Goal: Obtain resource: Download file/media

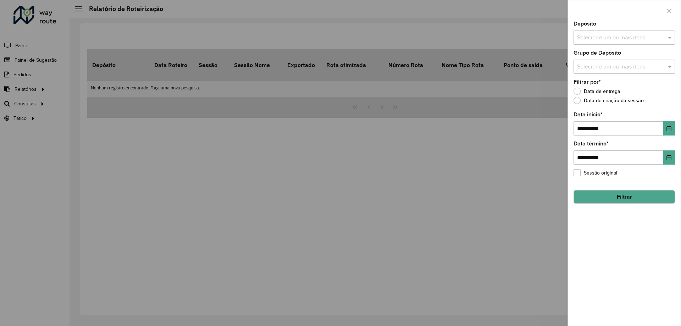
click at [173, 186] on div at bounding box center [340, 163] width 681 height 326
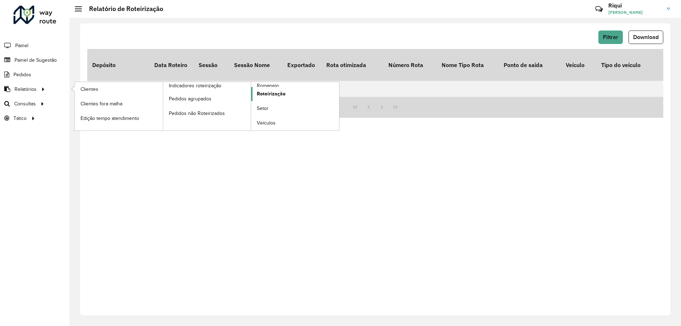
click at [267, 94] on span "Roteirização" at bounding box center [271, 93] width 29 height 7
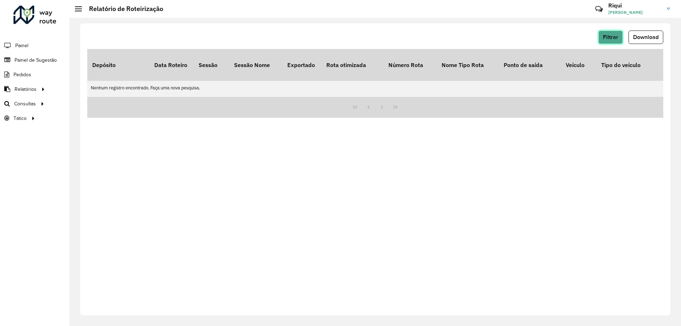
click at [612, 36] on span "Filtrar" at bounding box center [610, 37] width 15 height 6
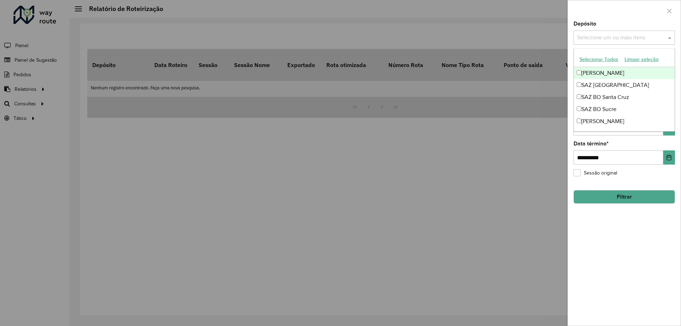
click at [667, 39] on span at bounding box center [670, 37] width 9 height 9
click at [601, 76] on div "[PERSON_NAME]" at bounding box center [624, 73] width 101 height 12
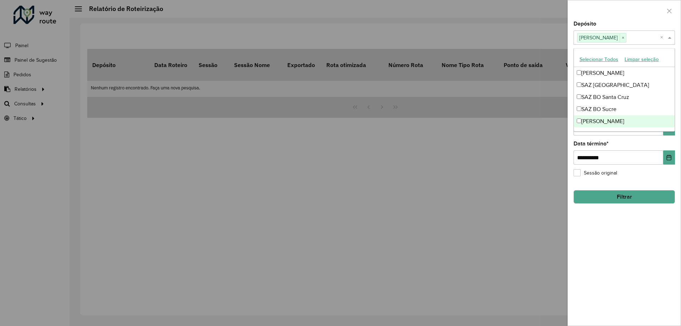
click at [644, 146] on div "**********" at bounding box center [623, 152] width 101 height 23
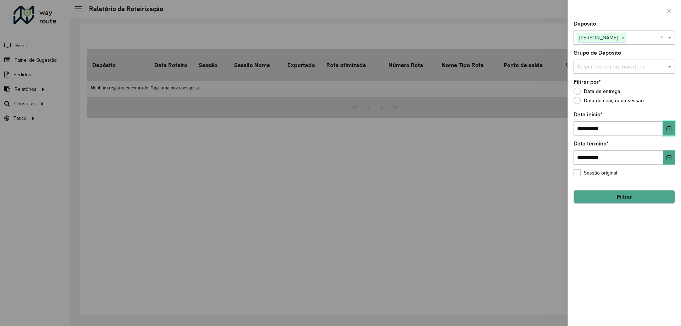
click at [668, 128] on icon "Choose Date" at bounding box center [669, 129] width 5 height 6
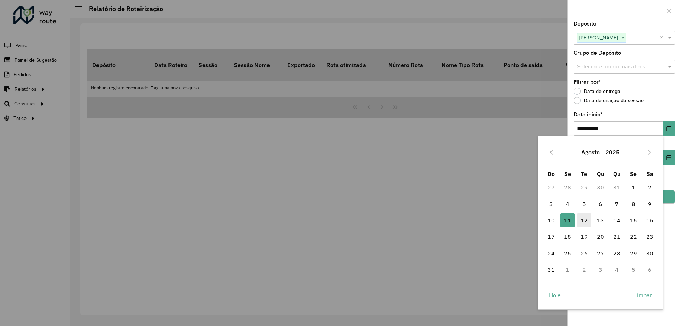
click at [587, 219] on span "12" at bounding box center [584, 220] width 14 height 14
type input "**********"
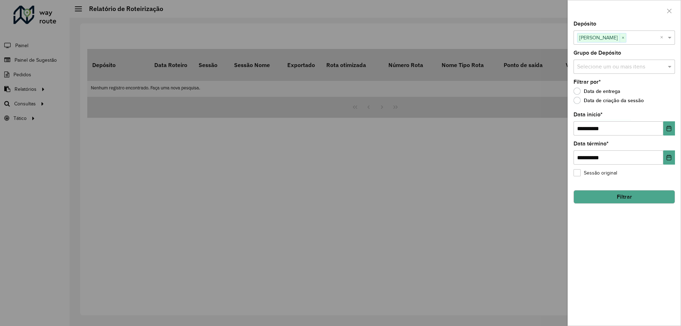
click at [607, 197] on button "Filtrar" at bounding box center [623, 196] width 101 height 13
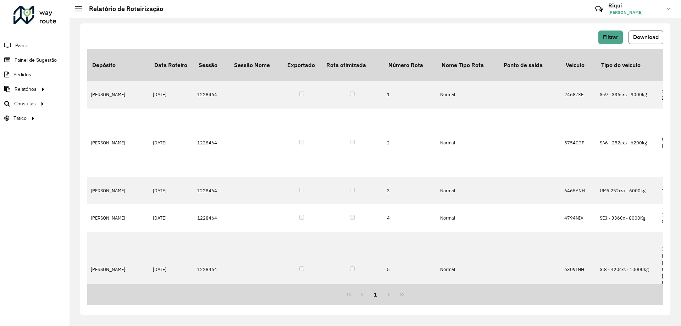
click at [638, 38] on span "Download" at bounding box center [646, 37] width 26 height 6
click at [618, 33] on button "Filtrar" at bounding box center [610, 36] width 24 height 13
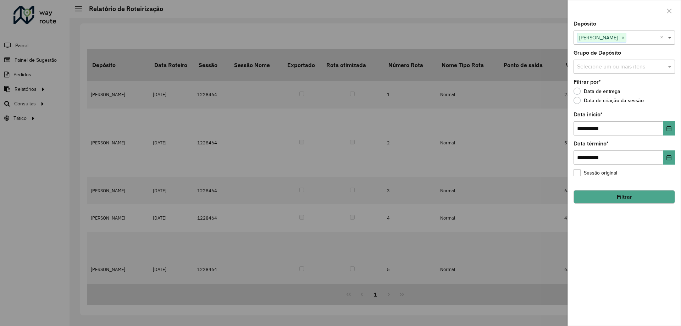
click at [670, 40] on span at bounding box center [670, 37] width 9 height 9
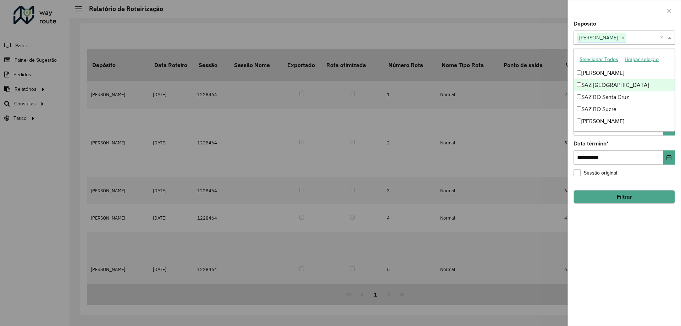
click at [603, 88] on div "SAZ [GEOGRAPHIC_DATA]" at bounding box center [624, 85] width 101 height 12
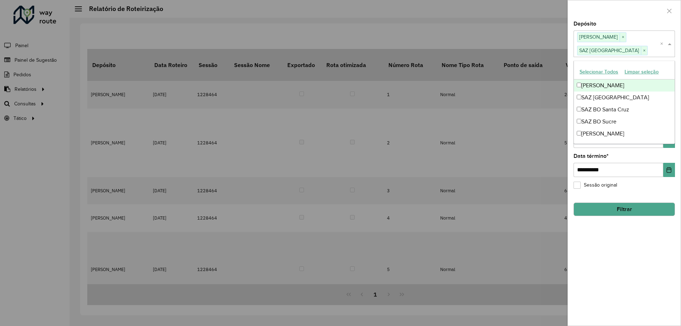
click at [595, 84] on div "[PERSON_NAME]" at bounding box center [624, 85] width 101 height 12
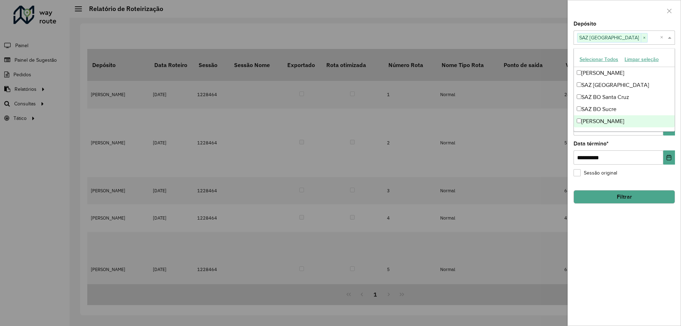
click at [617, 192] on button "Filtrar" at bounding box center [623, 196] width 101 height 13
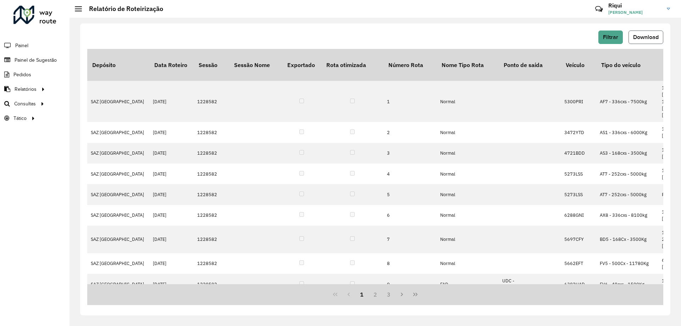
click at [640, 41] on button "Download" at bounding box center [645, 36] width 35 height 13
